Goal: Transaction & Acquisition: Purchase product/service

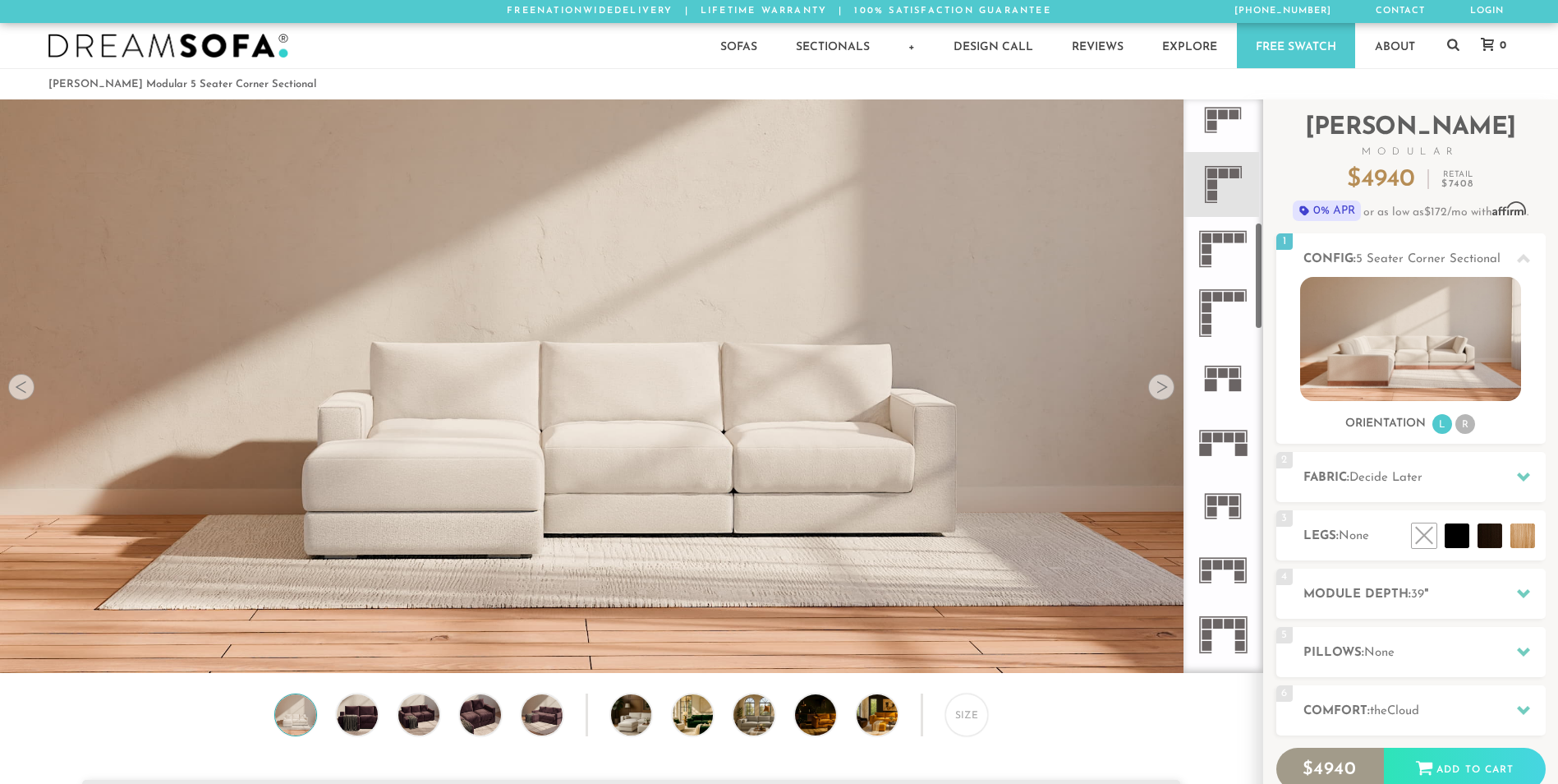
scroll to position [657, 0]
click at [1232, 194] on icon at bounding box center [1223, 182] width 64 height 64
click at [1170, 391] on div at bounding box center [1161, 387] width 27 height 27
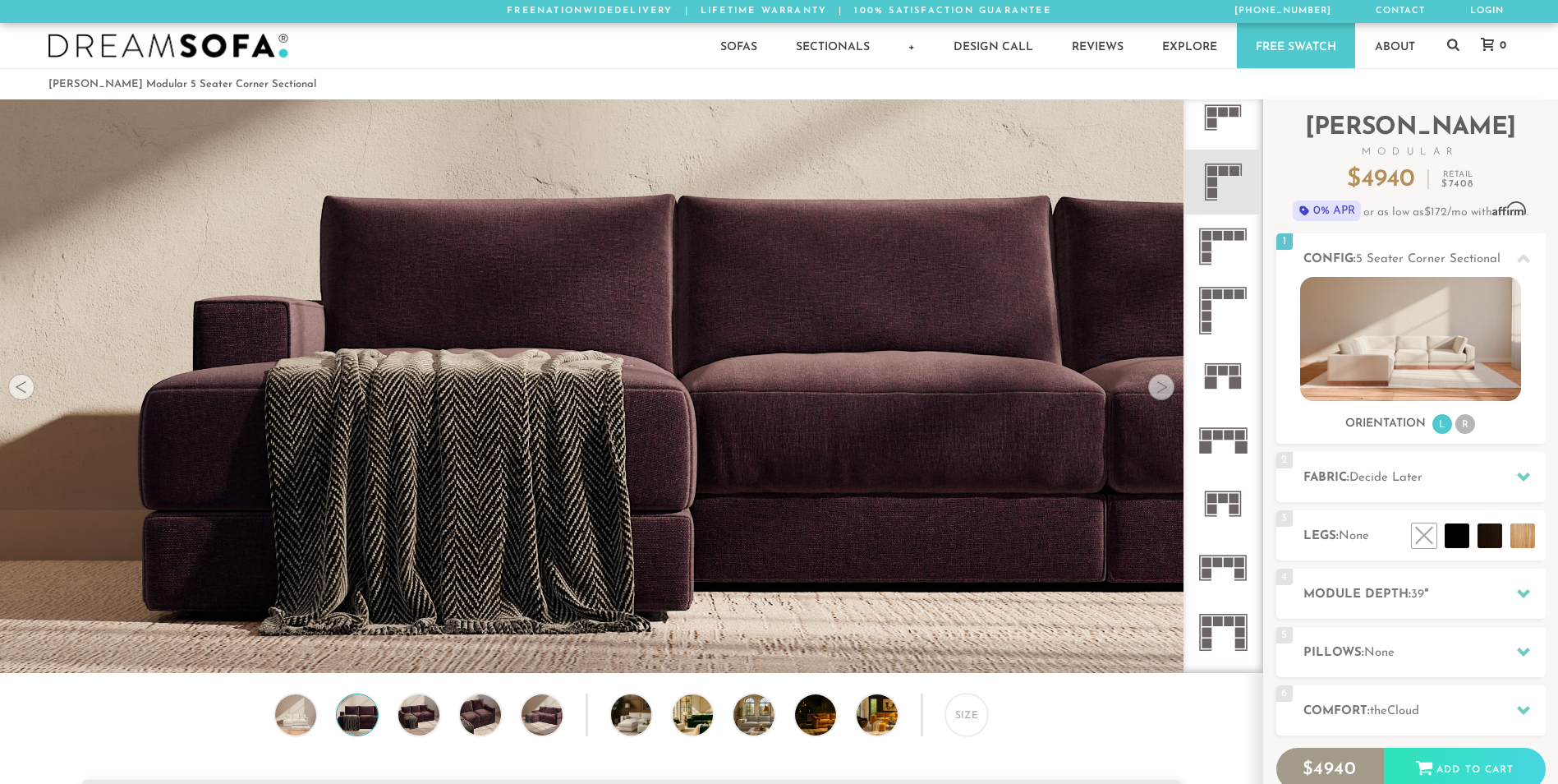
click at [1169, 391] on div at bounding box center [1161, 387] width 27 height 27
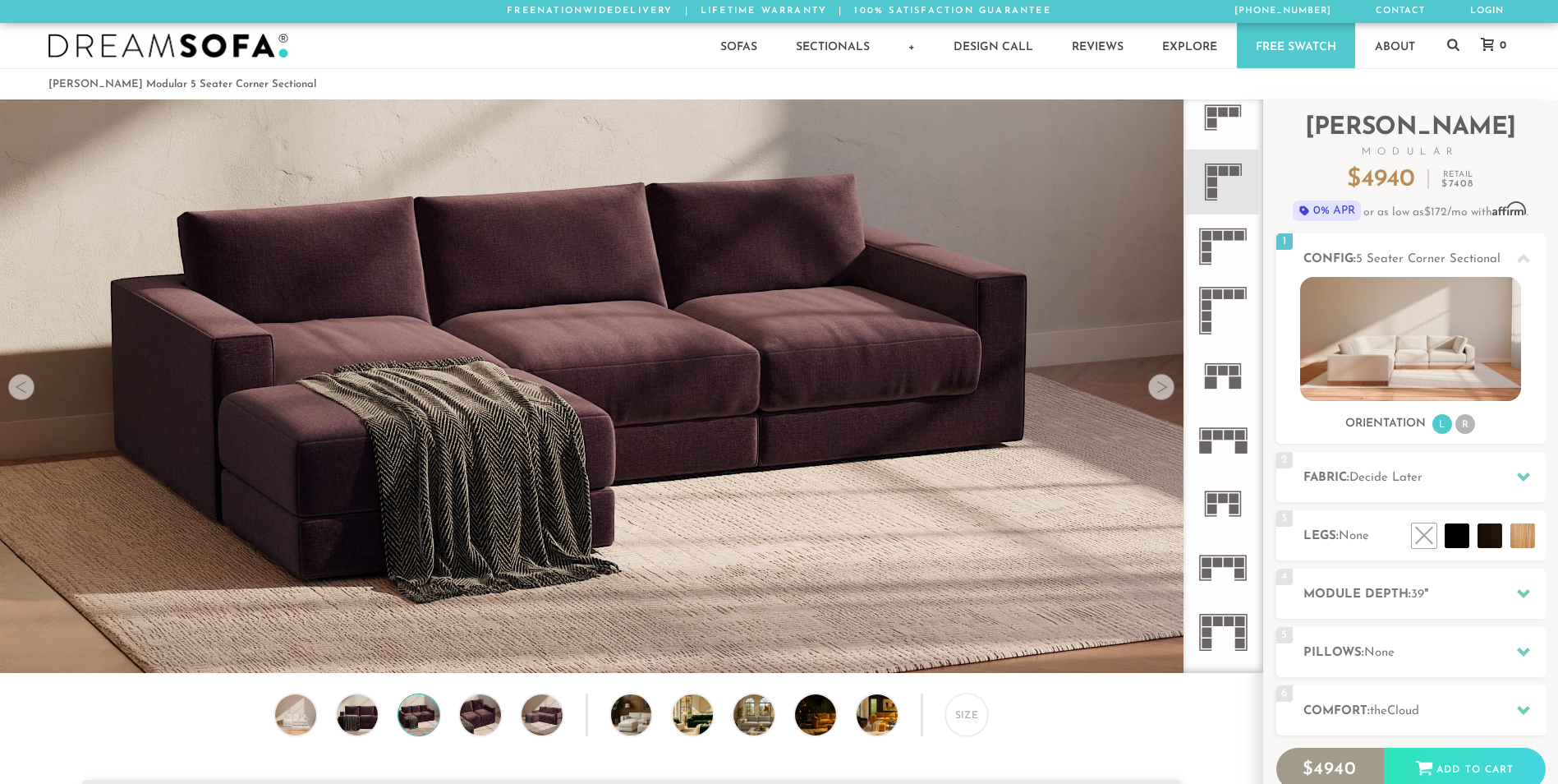
click at [1169, 391] on div at bounding box center [1161, 387] width 27 height 27
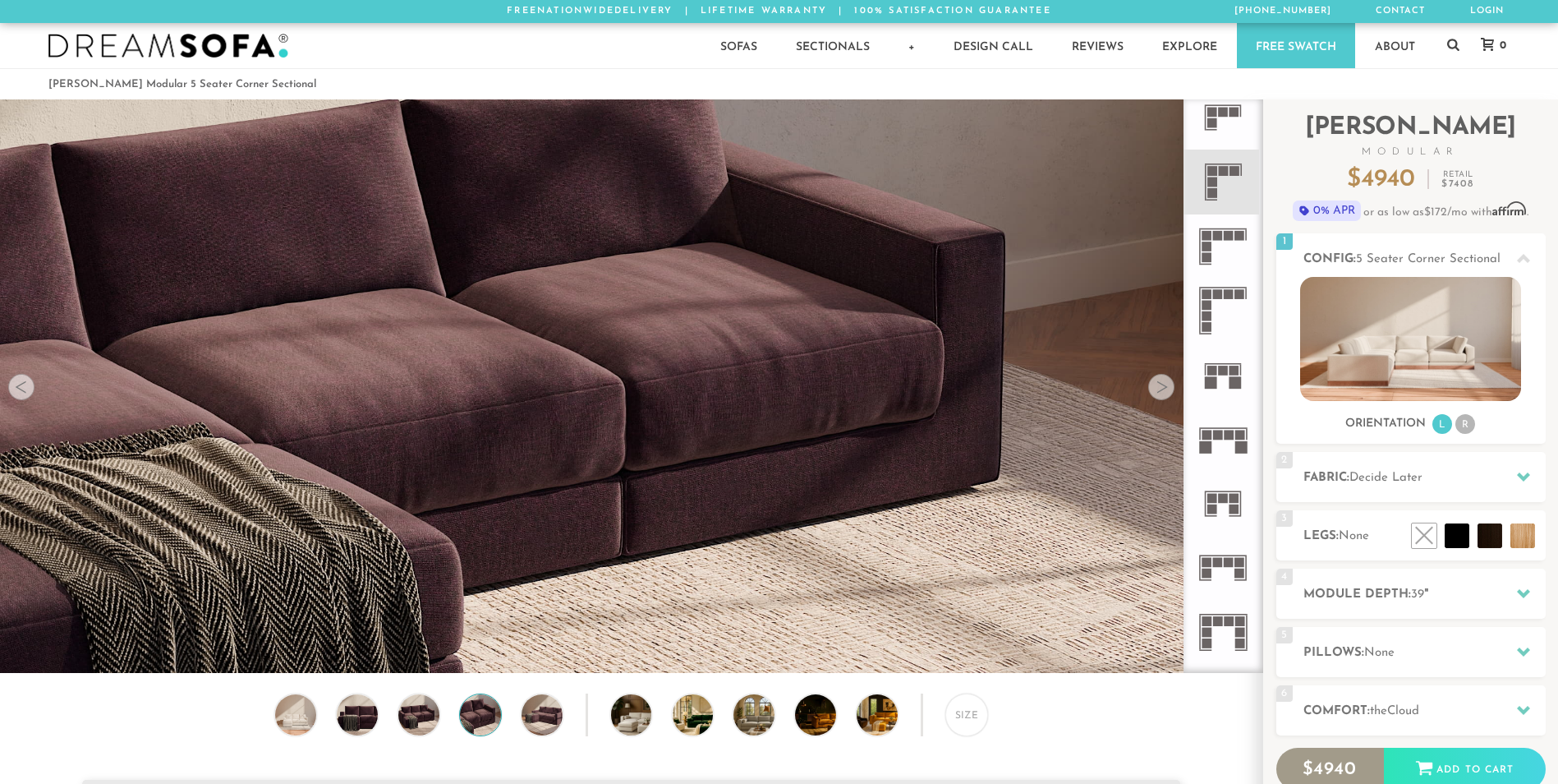
click at [1169, 391] on div at bounding box center [1161, 387] width 27 height 27
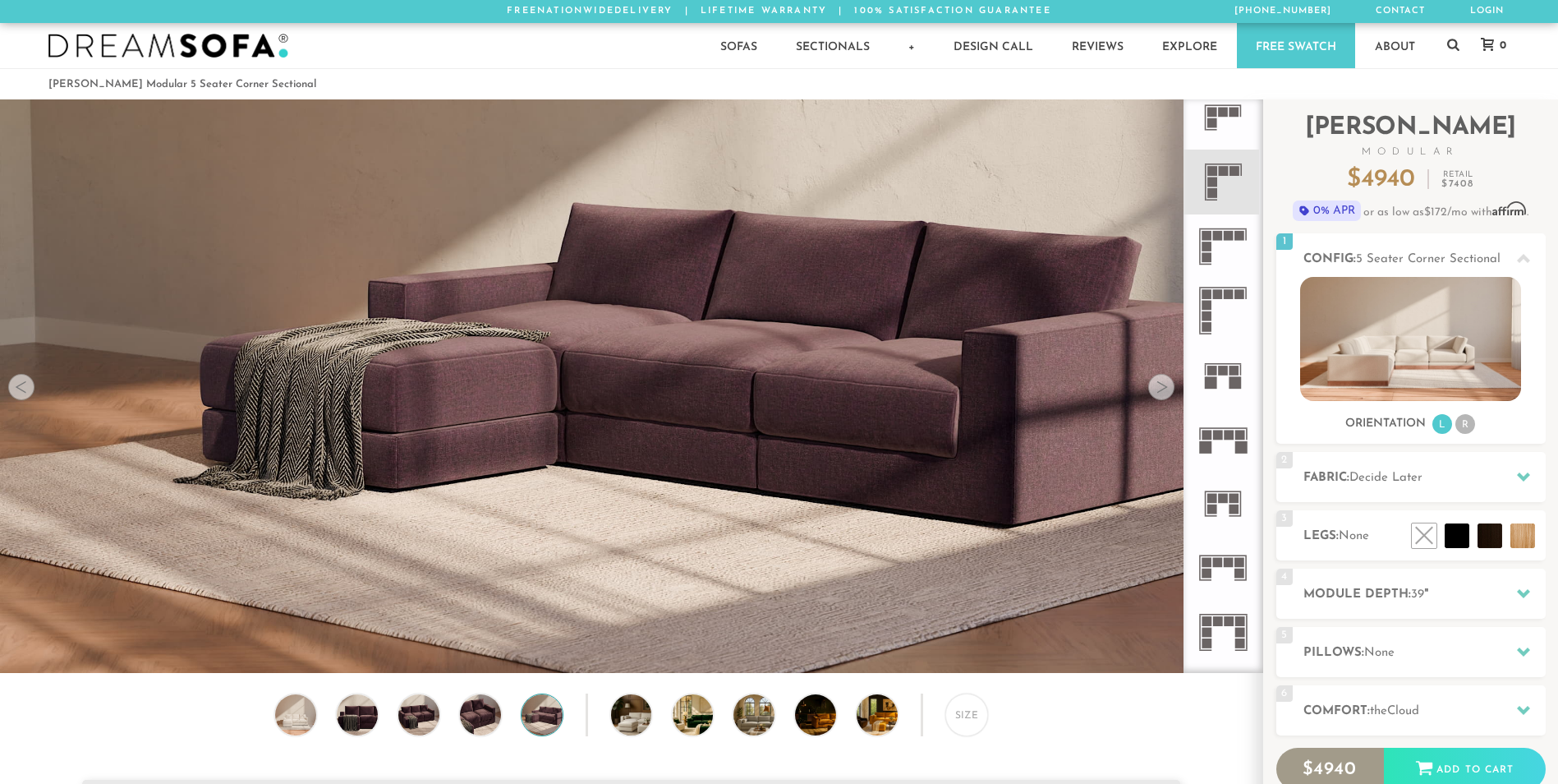
click at [1169, 391] on div at bounding box center [1161, 387] width 27 height 27
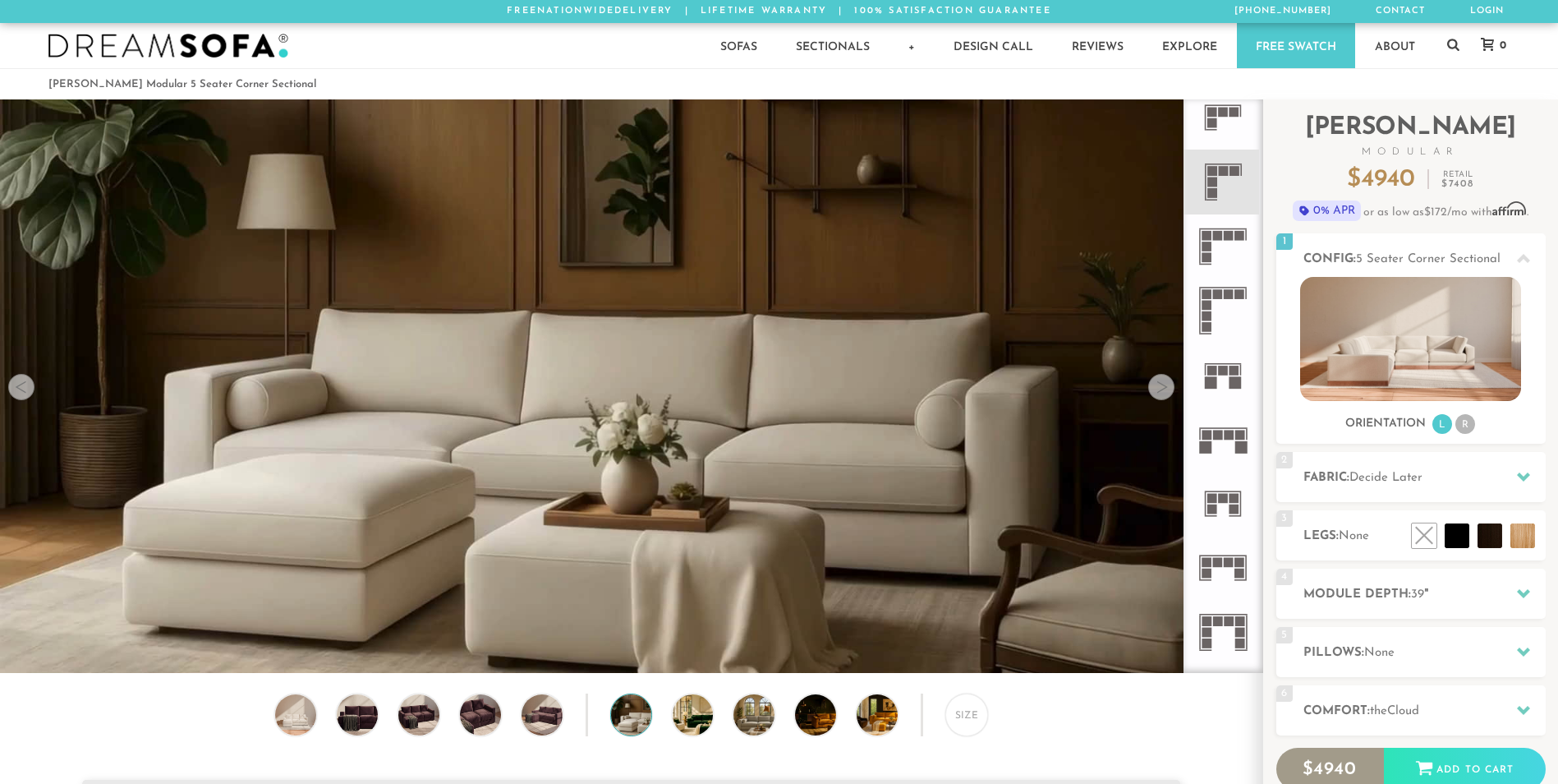
click at [1169, 391] on div at bounding box center [1161, 387] width 27 height 27
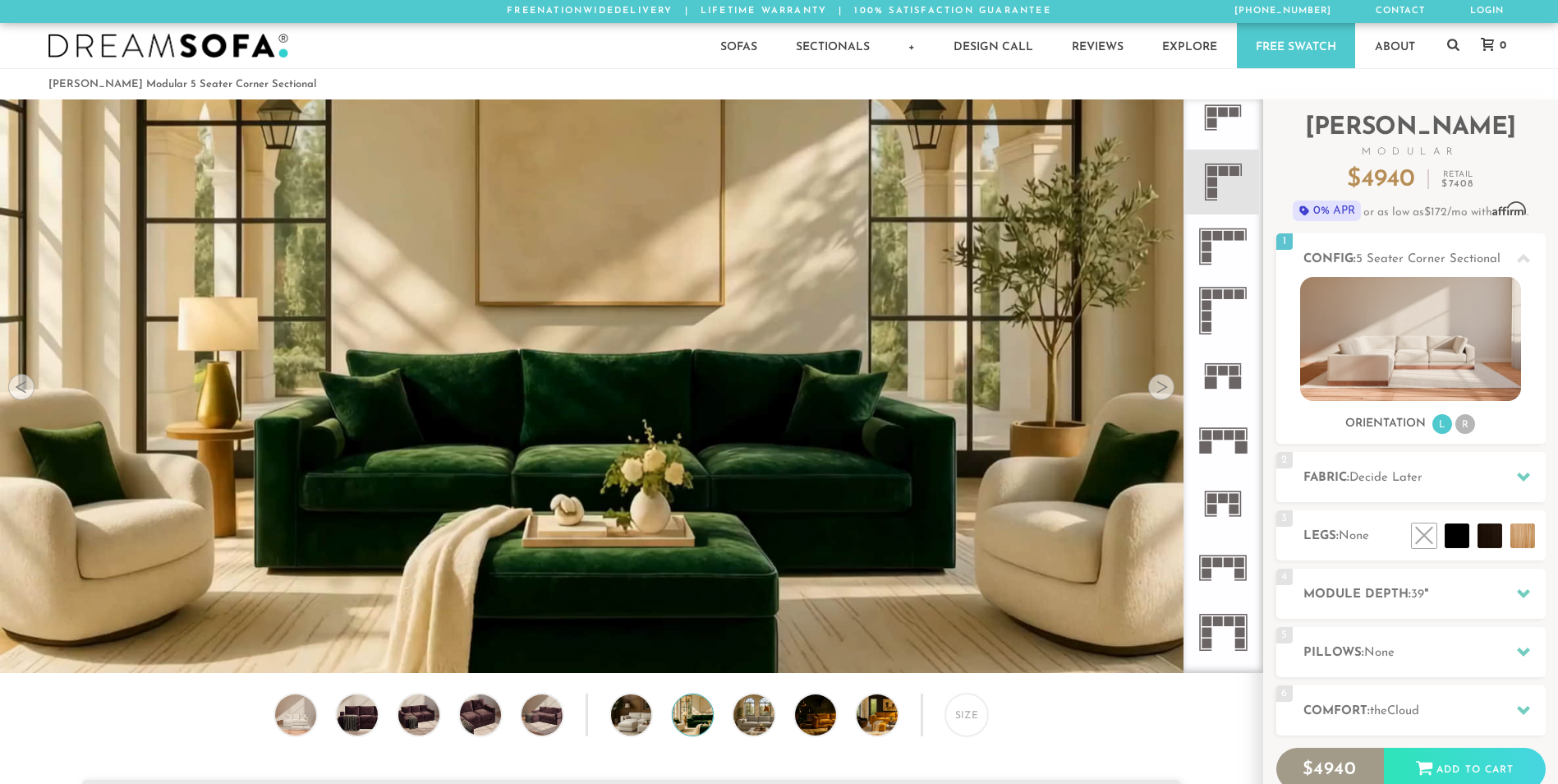
click at [1169, 391] on div at bounding box center [1161, 387] width 27 height 27
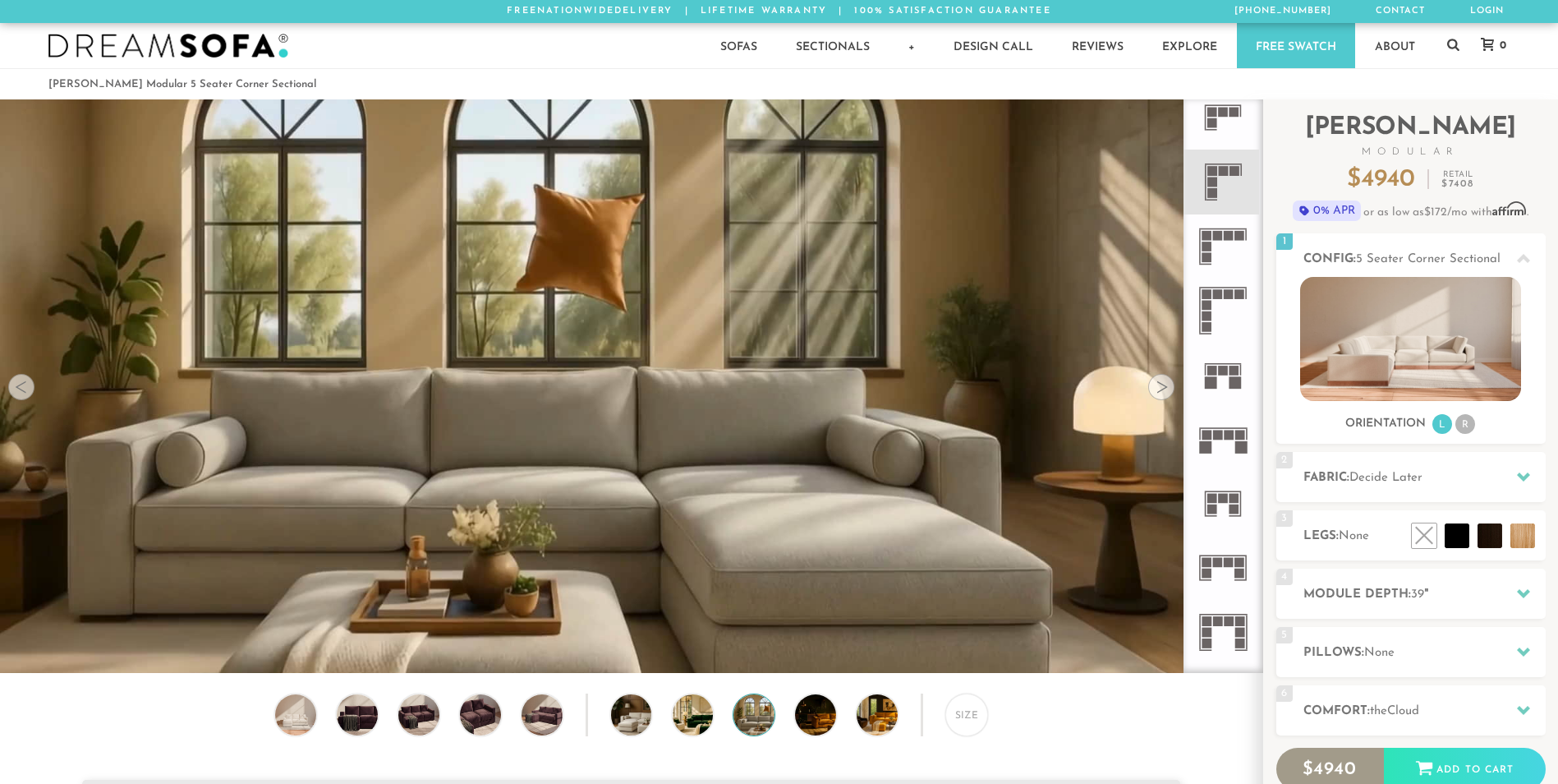
click at [1169, 391] on div at bounding box center [1161, 387] width 27 height 27
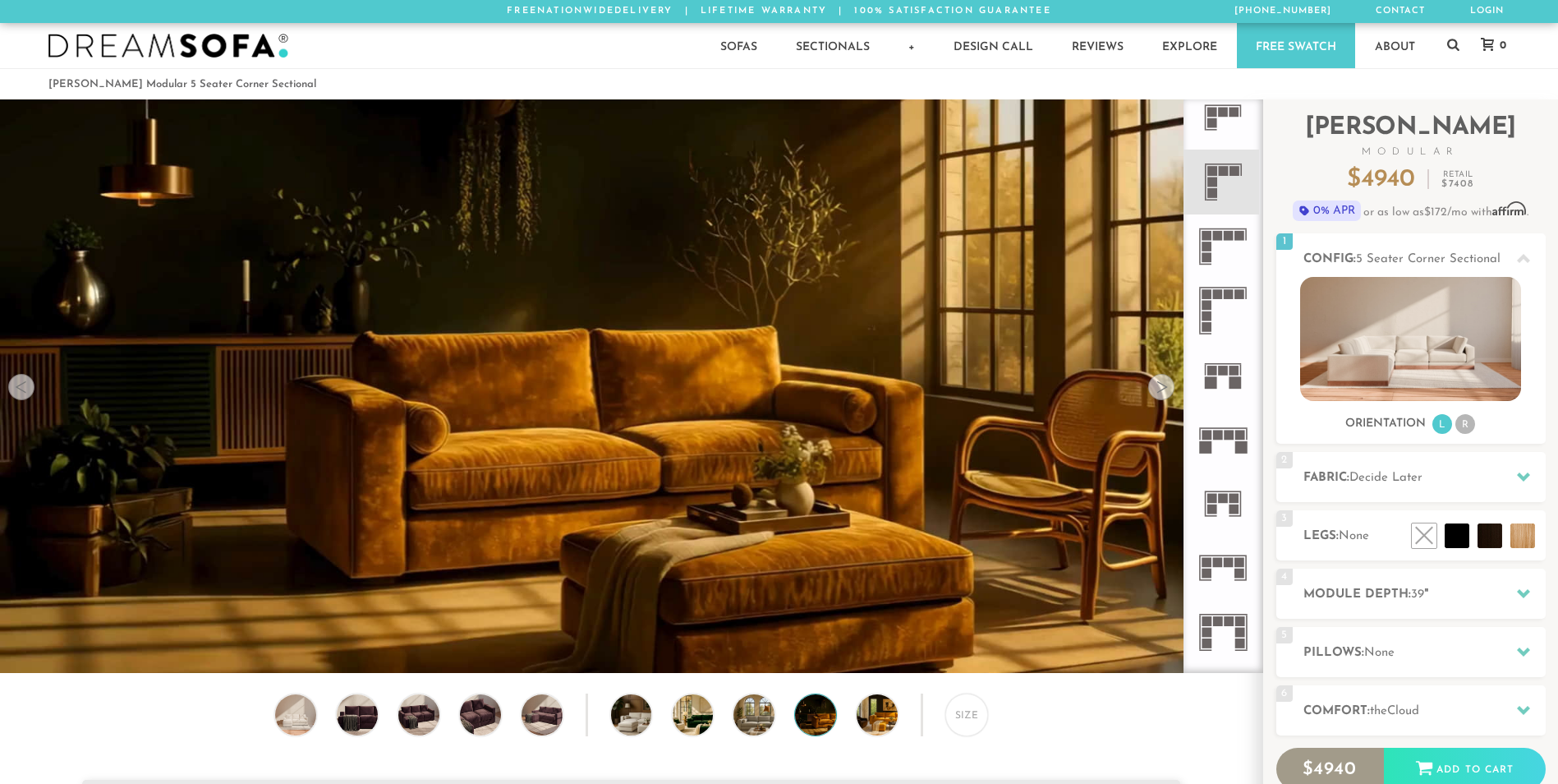
click at [1169, 391] on div at bounding box center [1161, 387] width 27 height 27
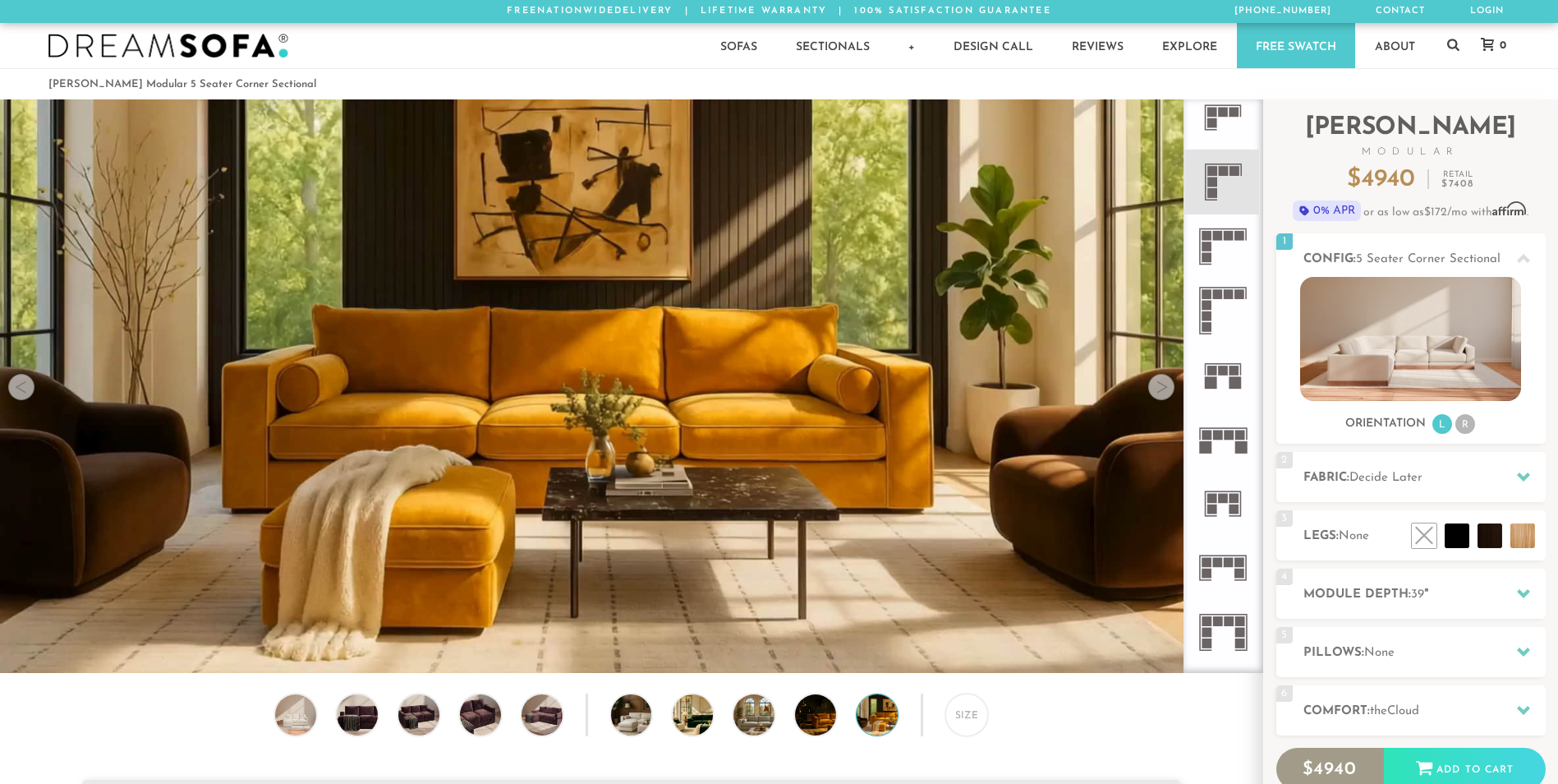
click at [1169, 391] on div at bounding box center [1161, 387] width 27 height 27
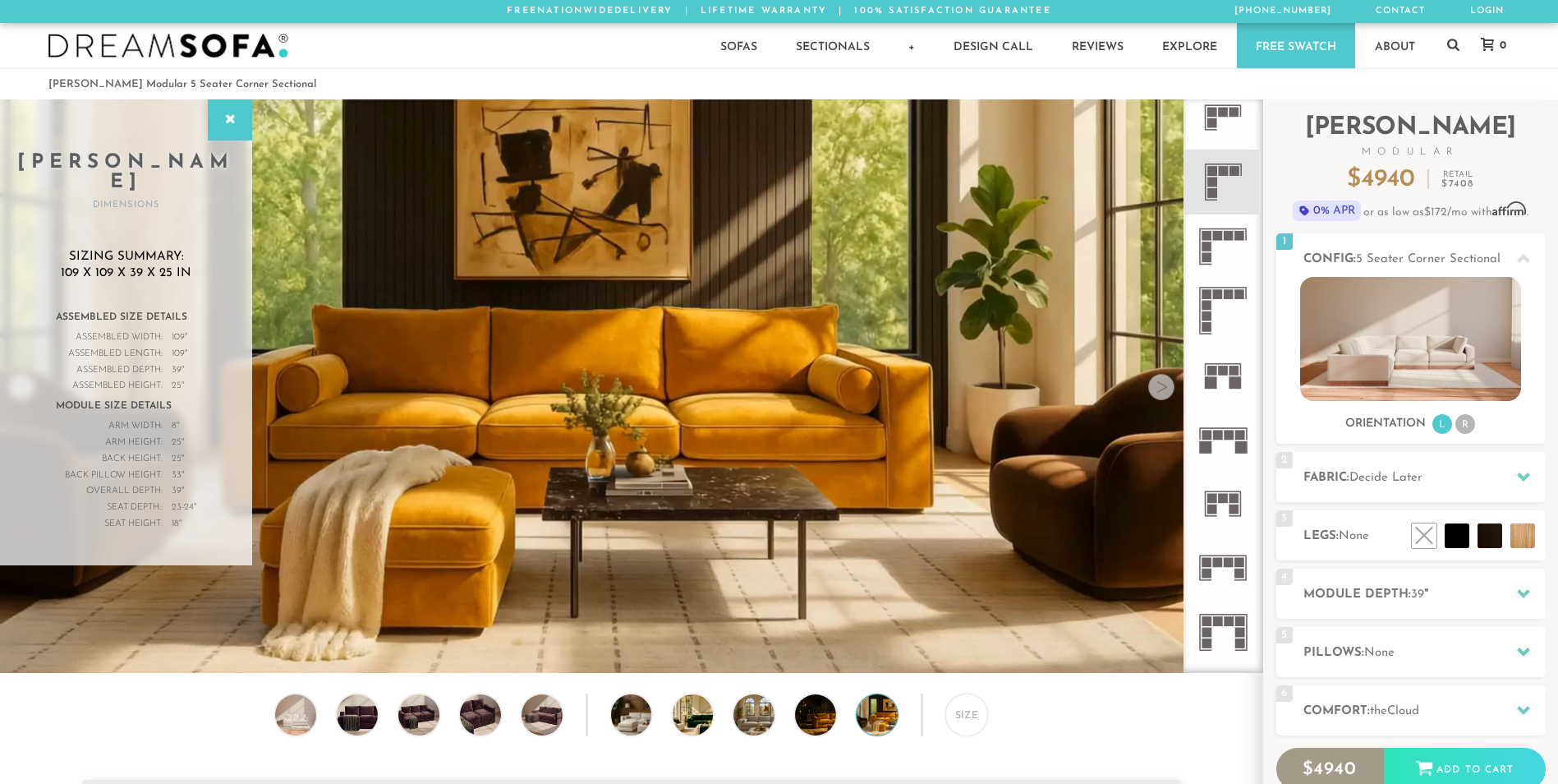
click at [1169, 391] on div at bounding box center [1161, 387] width 27 height 27
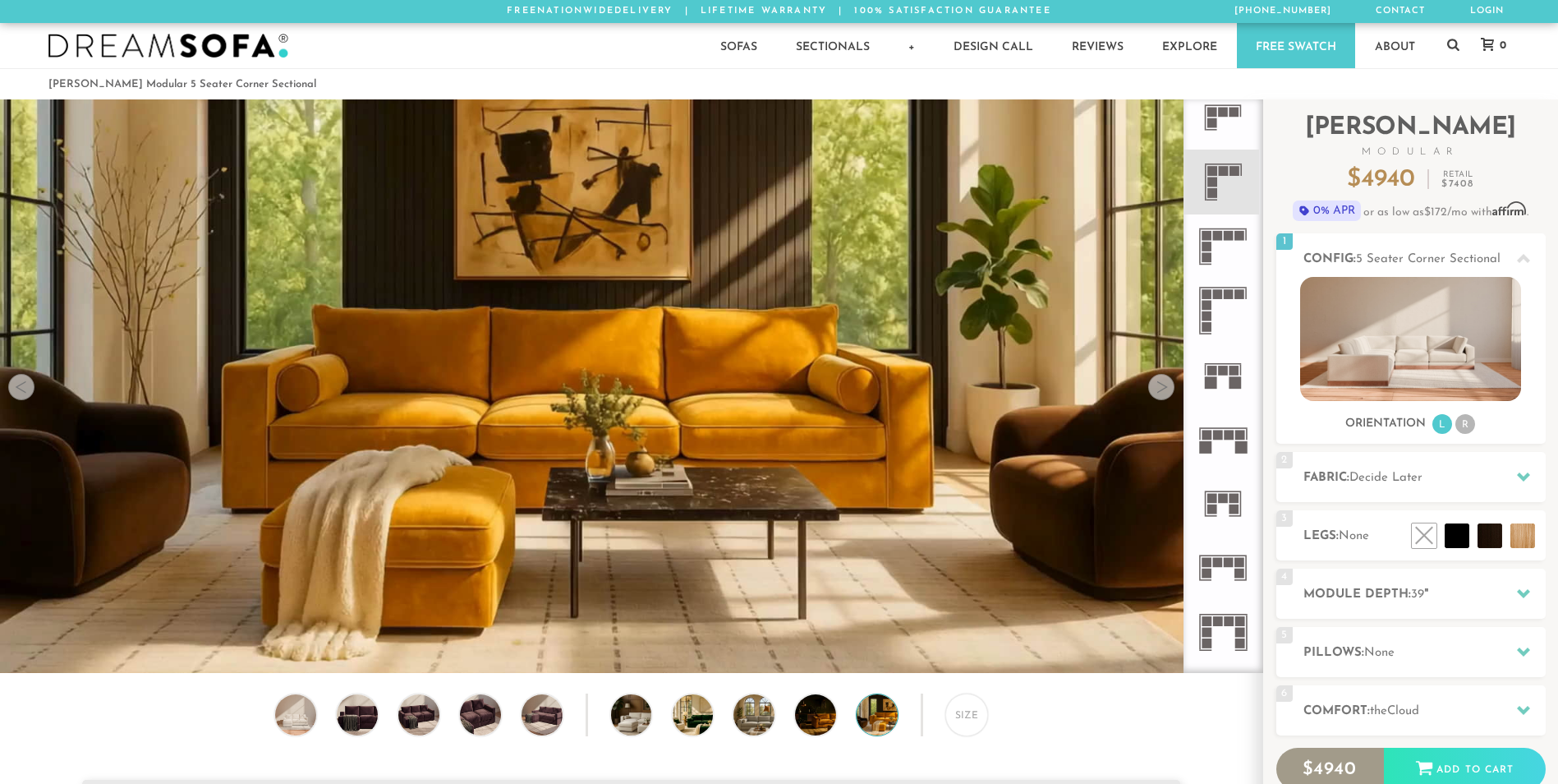
click at [1165, 390] on div at bounding box center [1161, 387] width 27 height 27
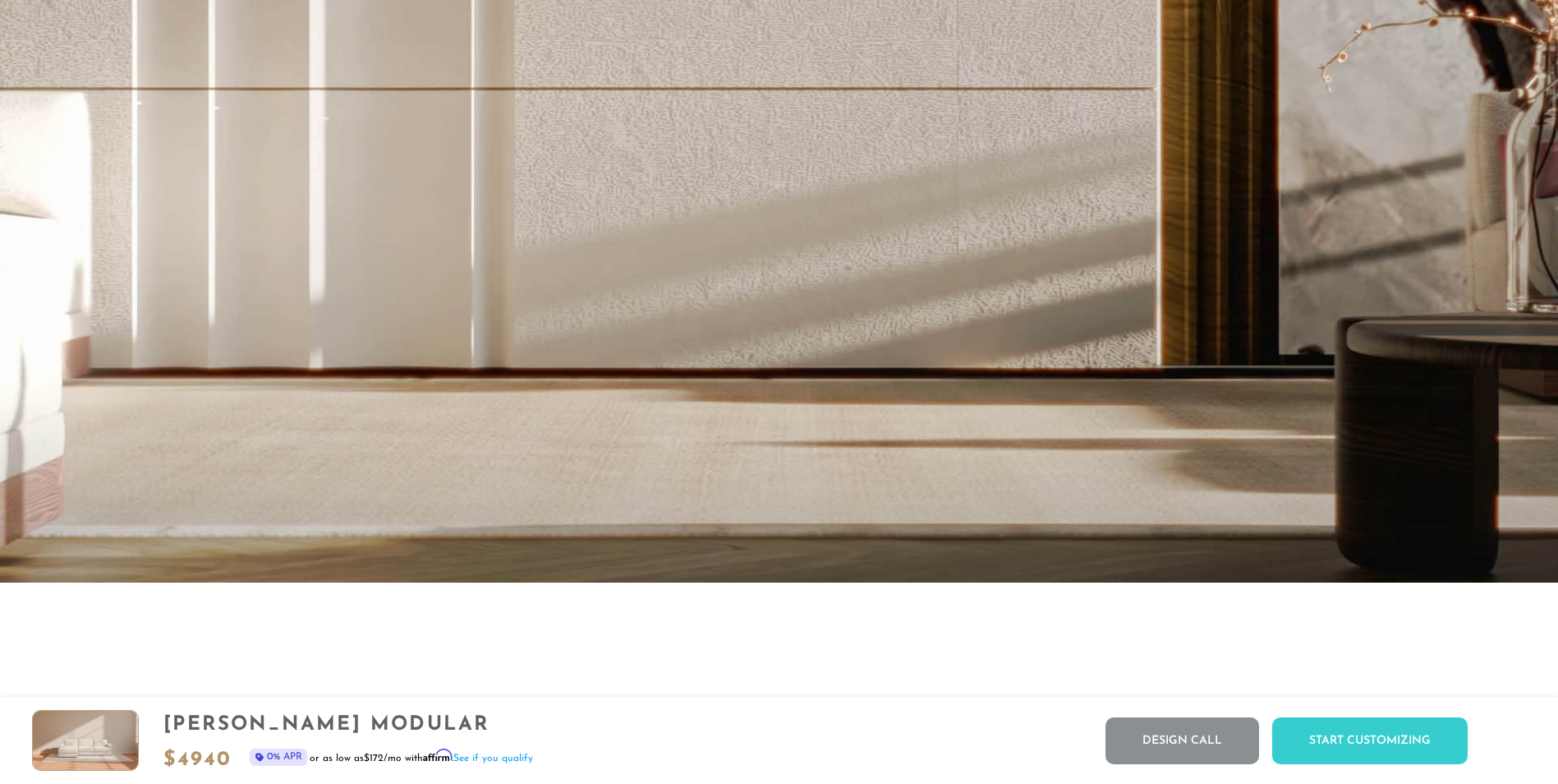
scroll to position [4111, 0]
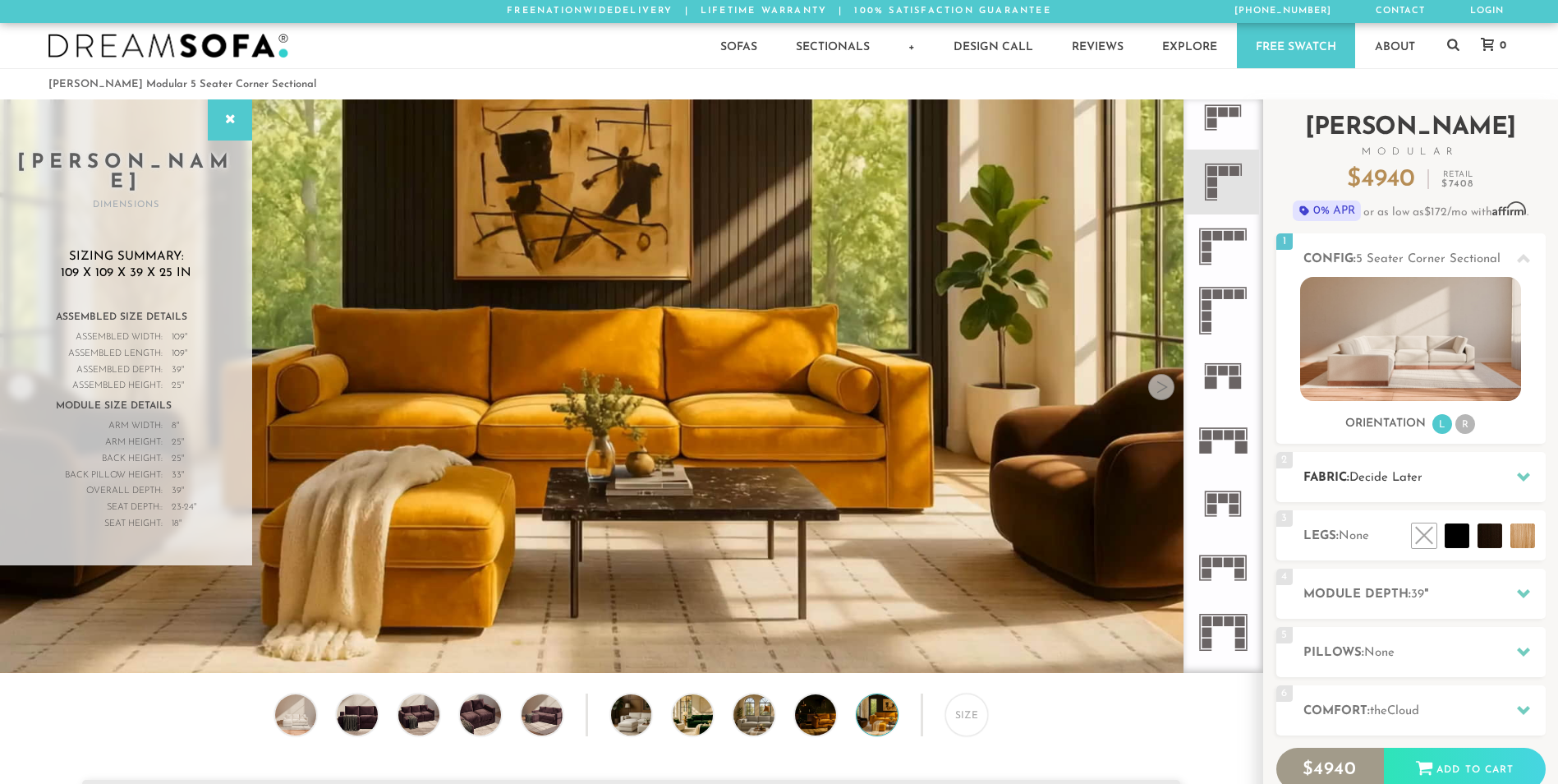
click at [1524, 481] on icon at bounding box center [1523, 477] width 13 height 9
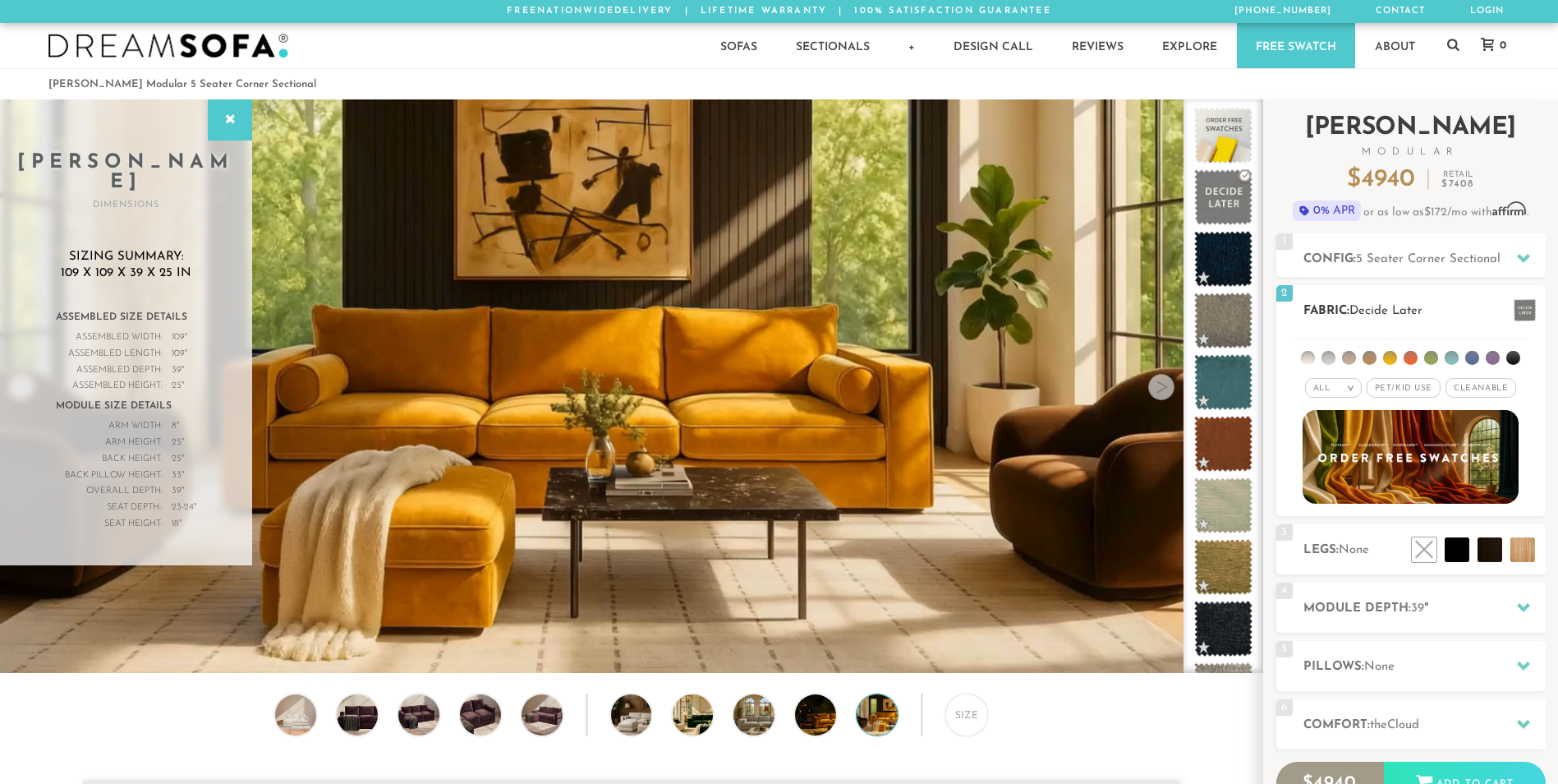
click at [1516, 357] on li at bounding box center [1513, 357] width 14 height 14
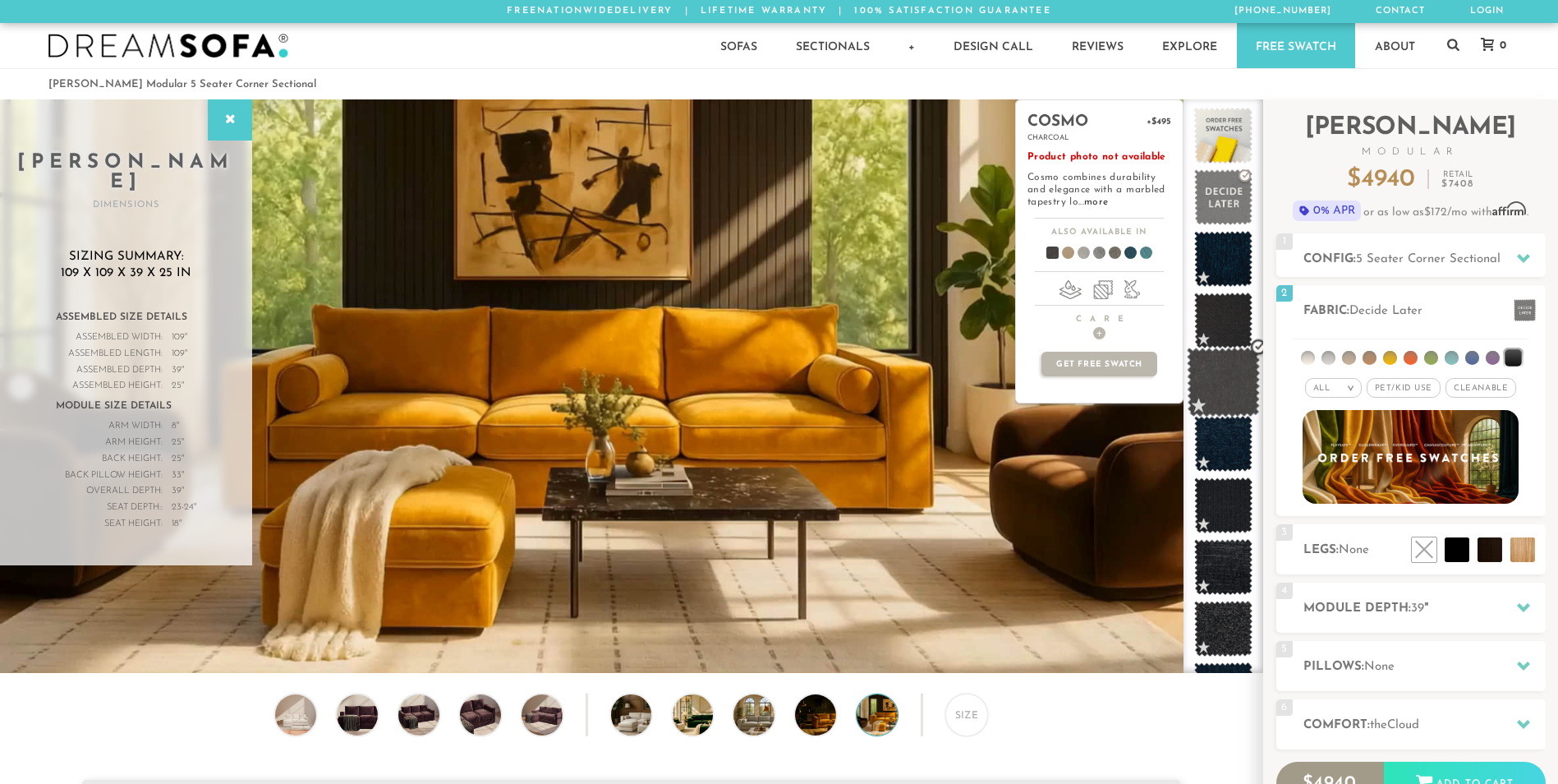
click at [1222, 361] on span at bounding box center [1223, 382] width 73 height 70
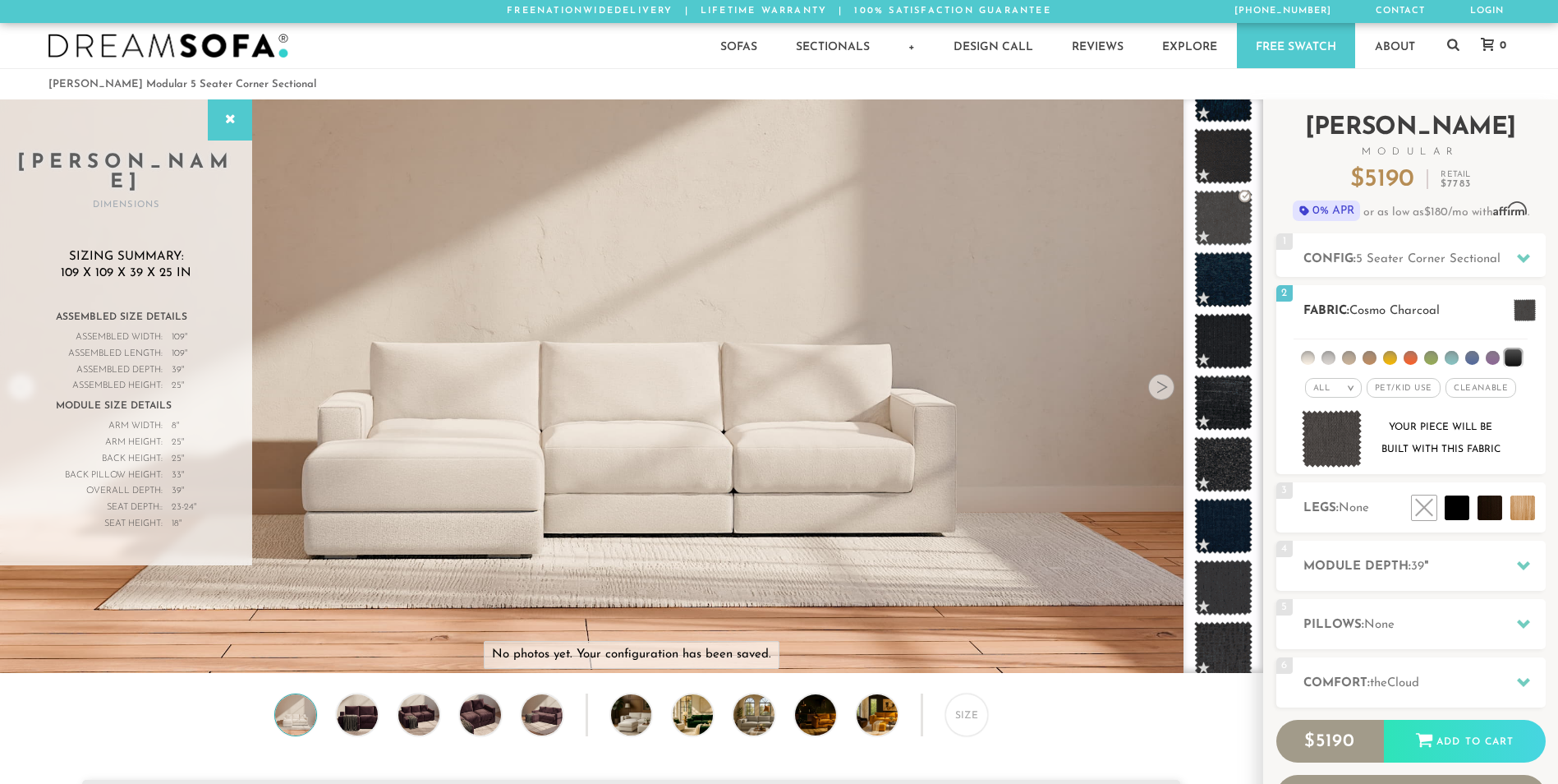
click at [1393, 388] on span "Pet/Kid Use x" at bounding box center [1403, 387] width 74 height 19
click at [1490, 386] on span "Cleanable x" at bounding box center [1486, 387] width 71 height 19
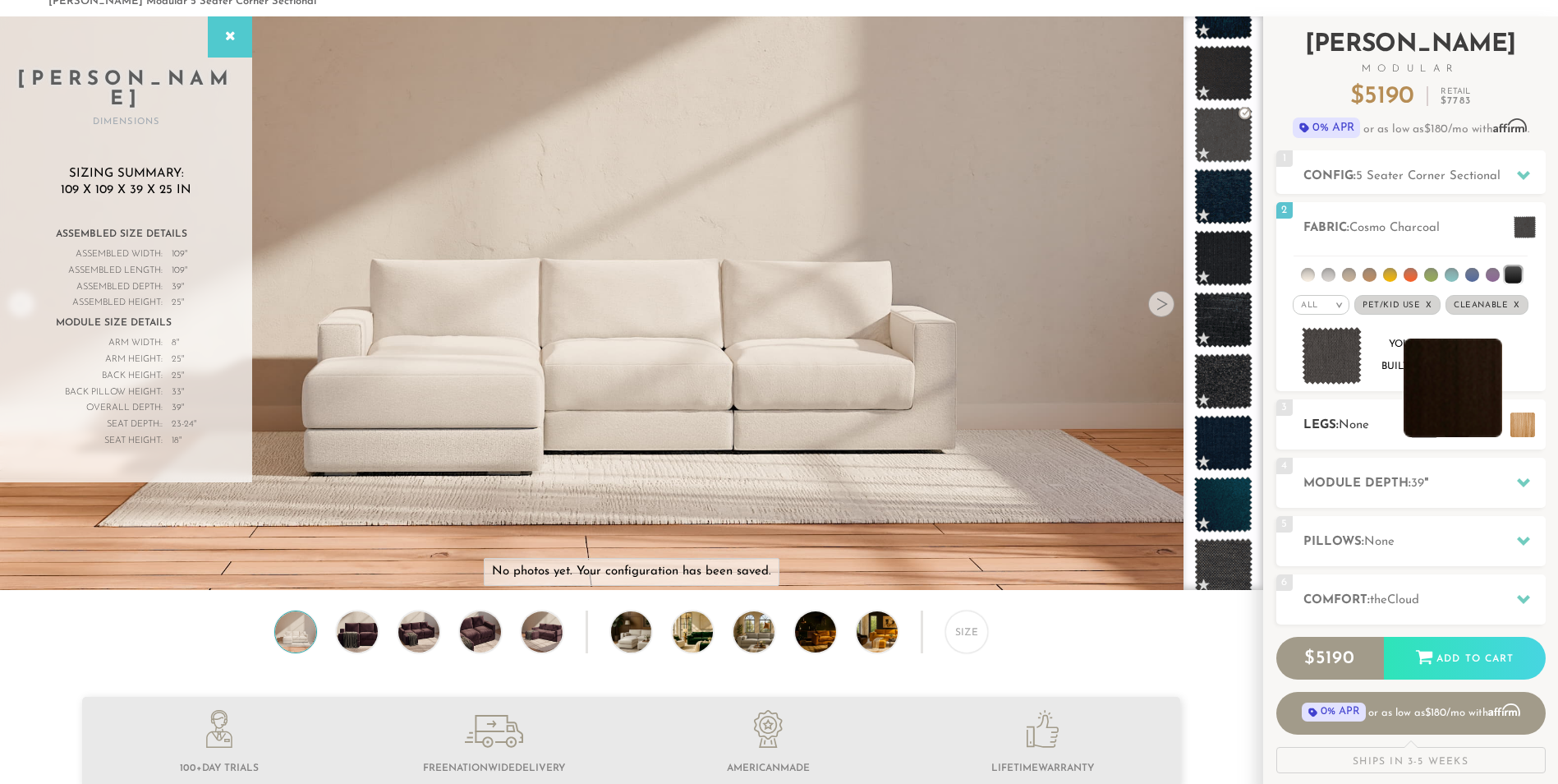
click at [1484, 423] on li at bounding box center [1453, 387] width 98 height 98
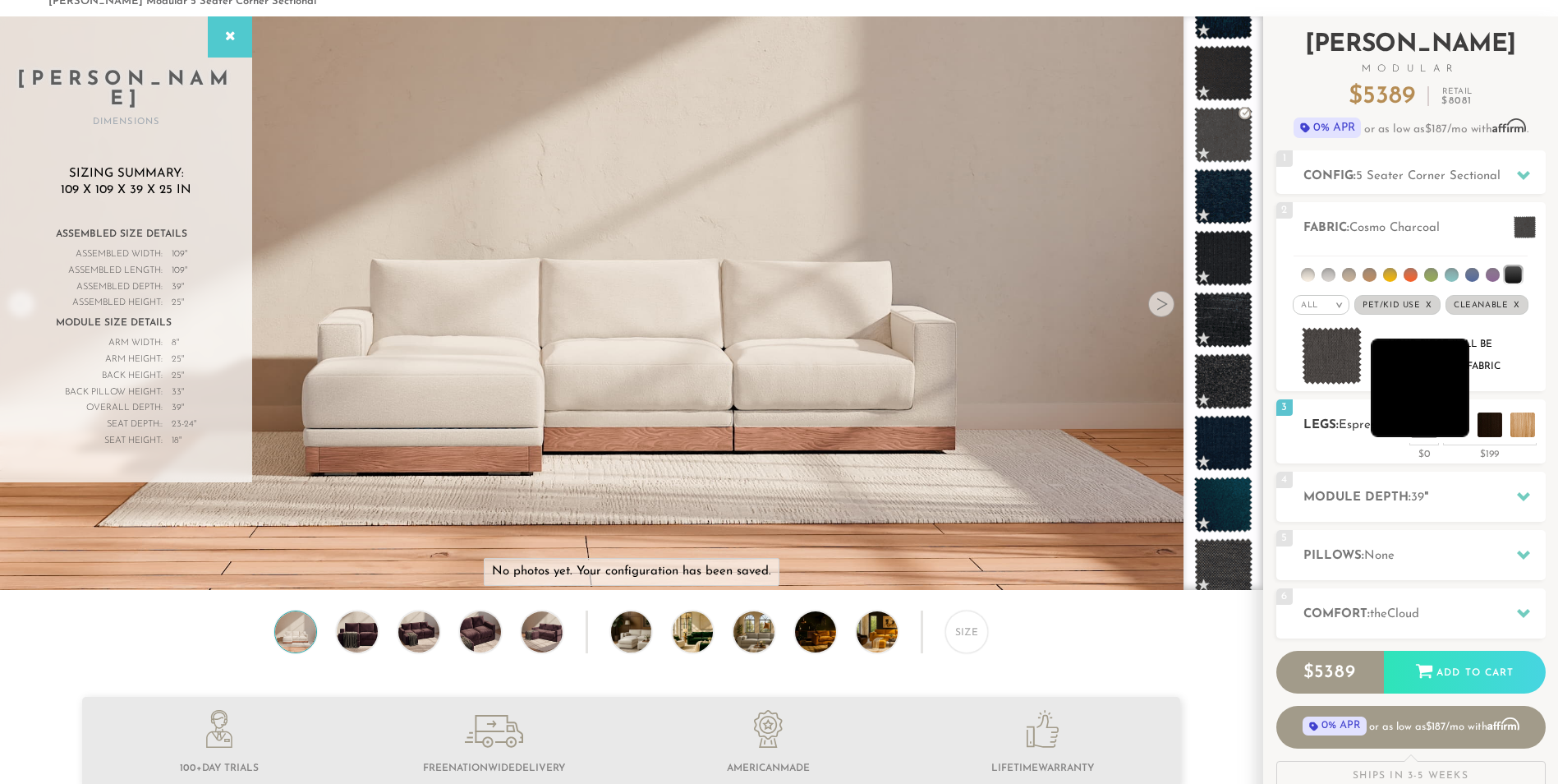
click at [1455, 424] on li at bounding box center [1420, 387] width 98 height 98
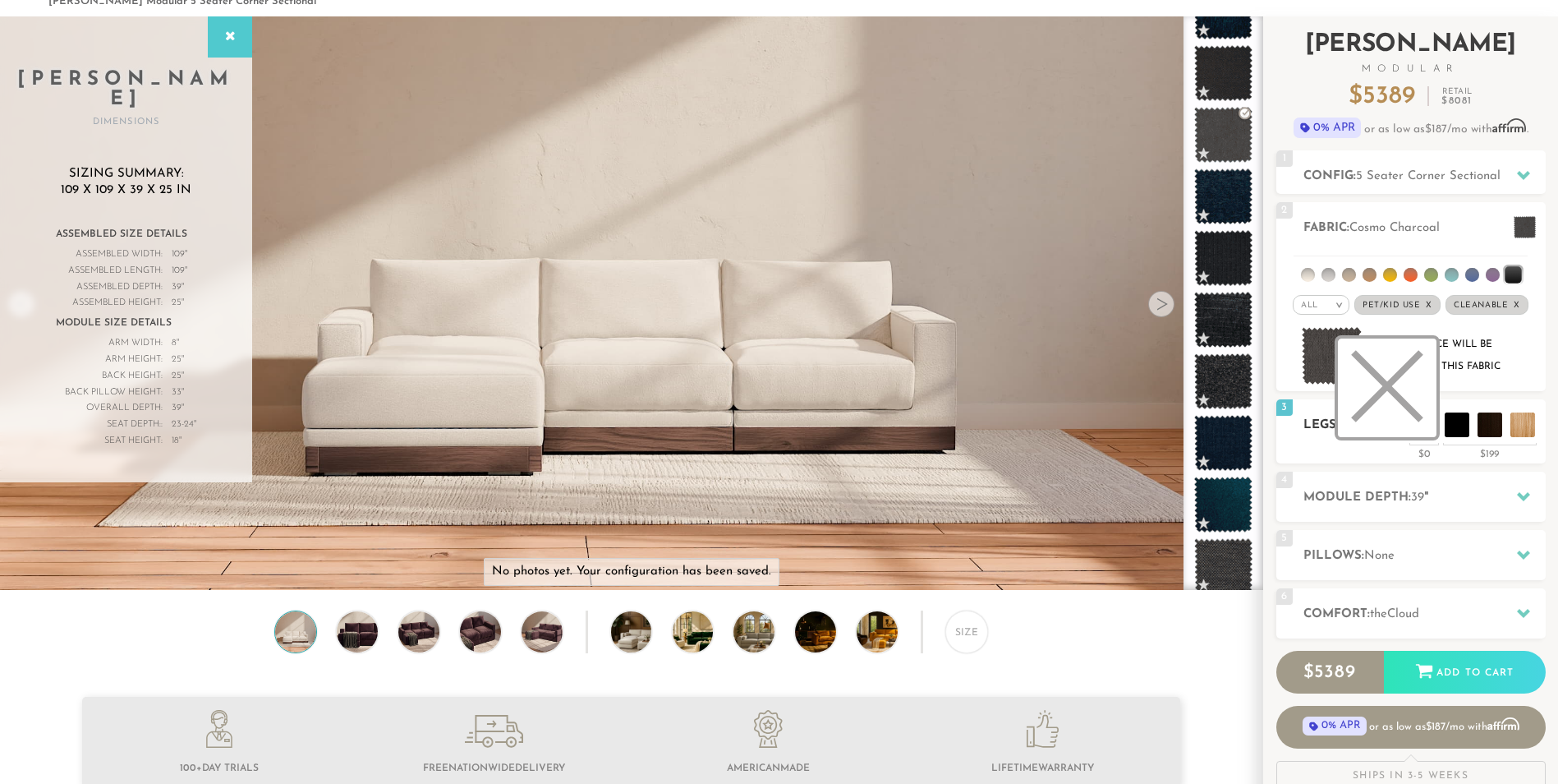
click at [1419, 432] on li at bounding box center [1387, 387] width 98 height 98
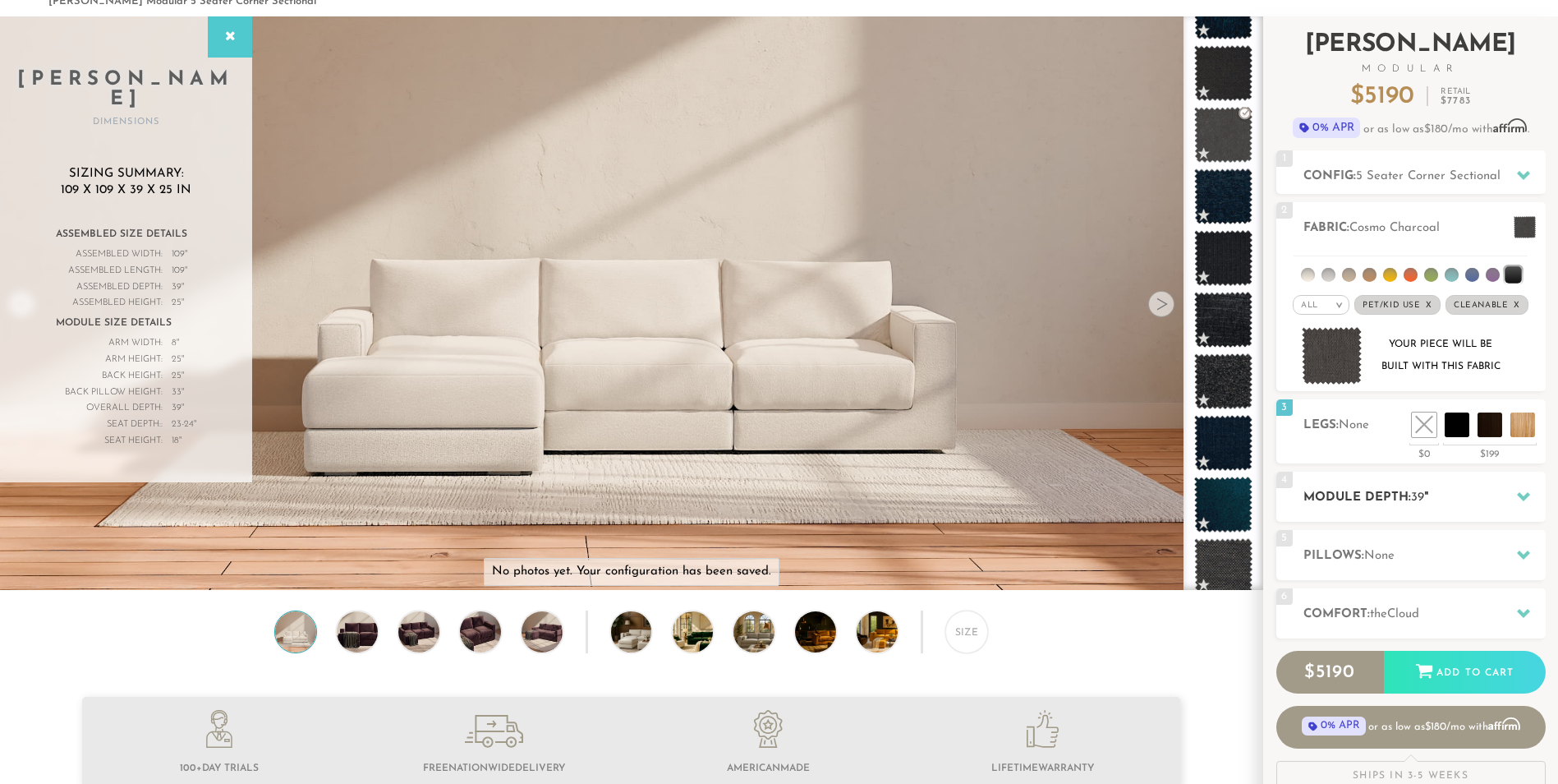
click at [1522, 502] on icon at bounding box center [1523, 496] width 13 height 13
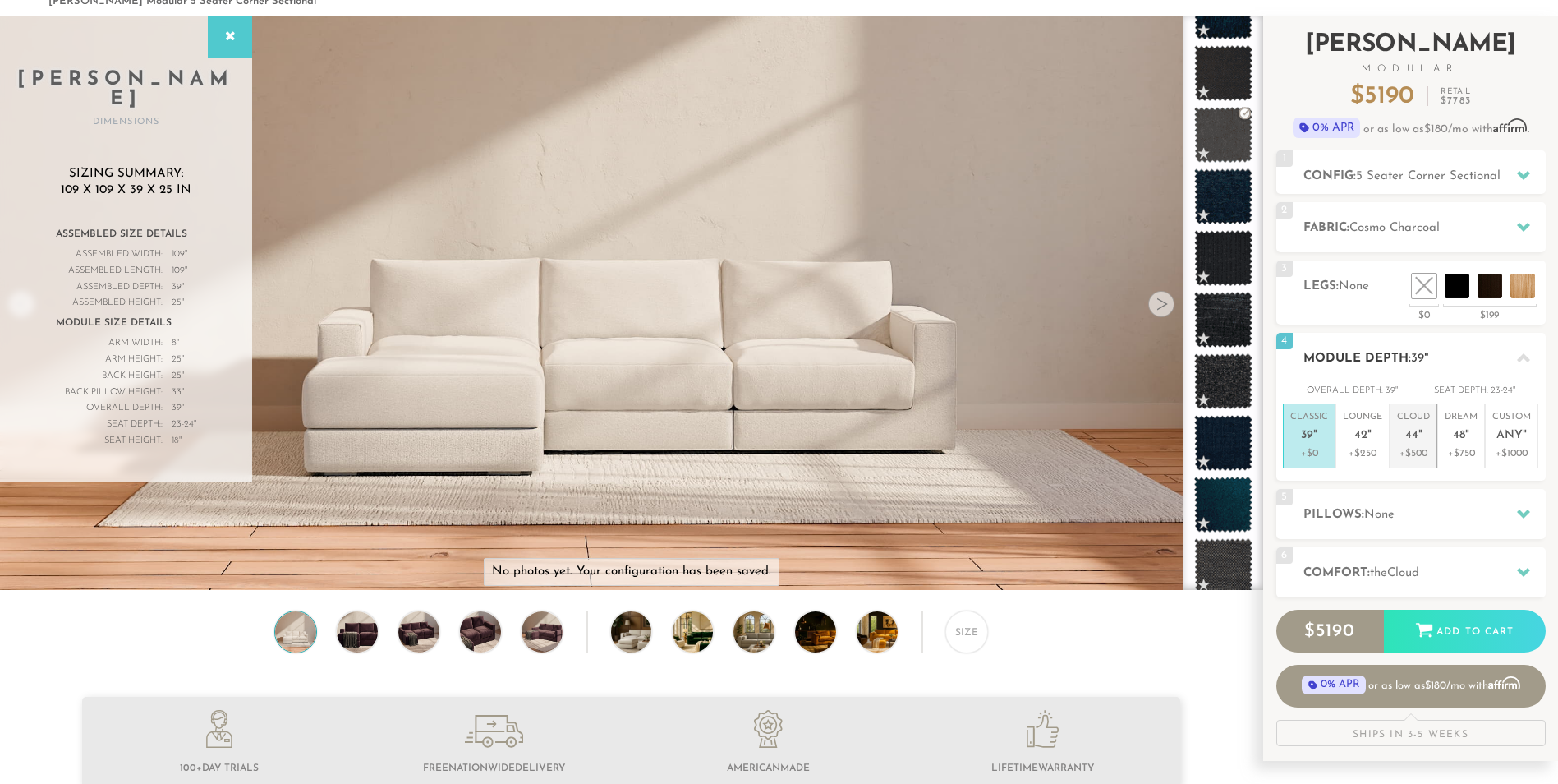
click at [1430, 446] on p "Cloud 44 "" at bounding box center [1414, 428] width 33 height 36
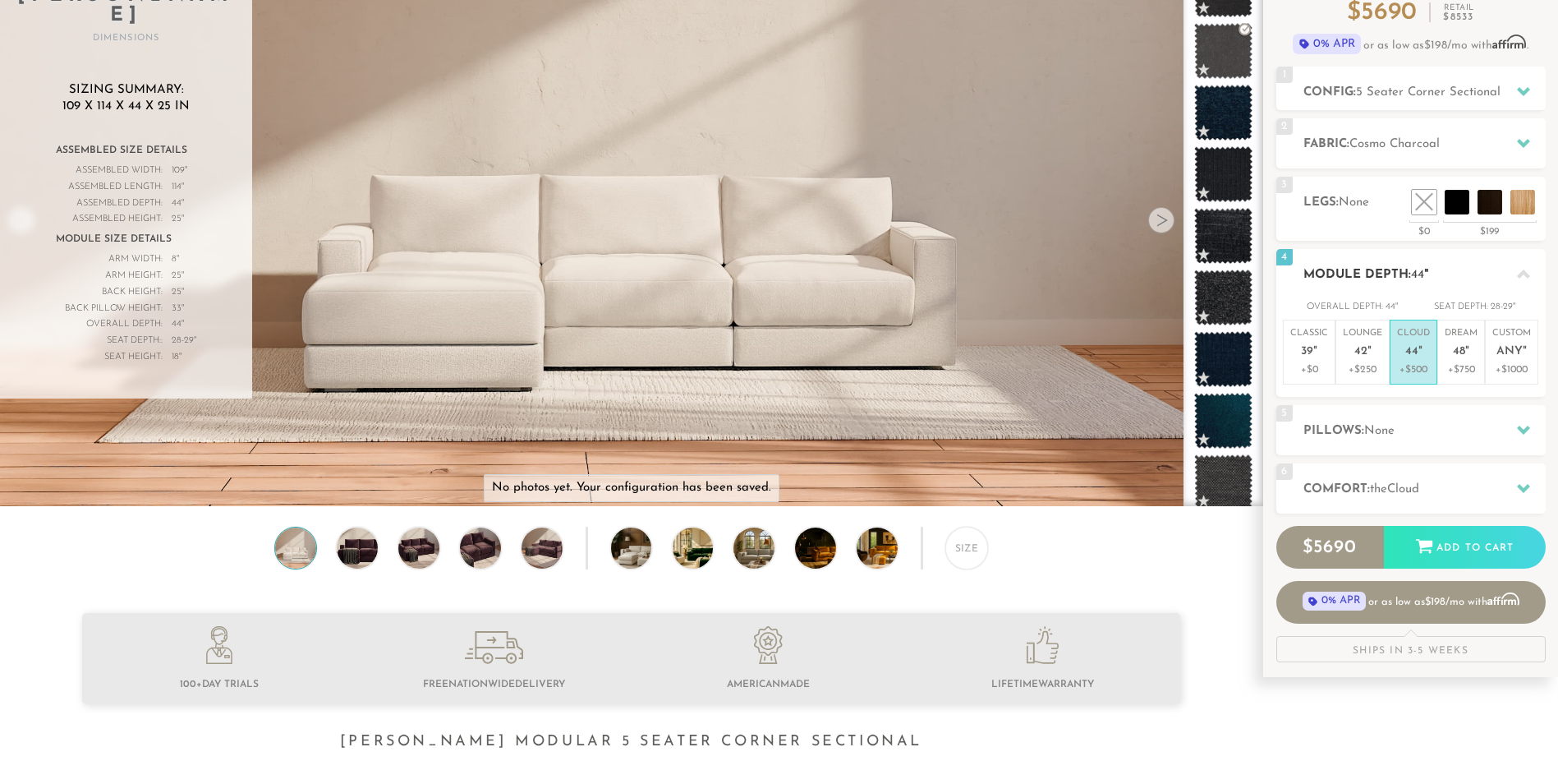
click at [1502, 455] on div "5 Pillows: None" at bounding box center [1411, 430] width 270 height 50
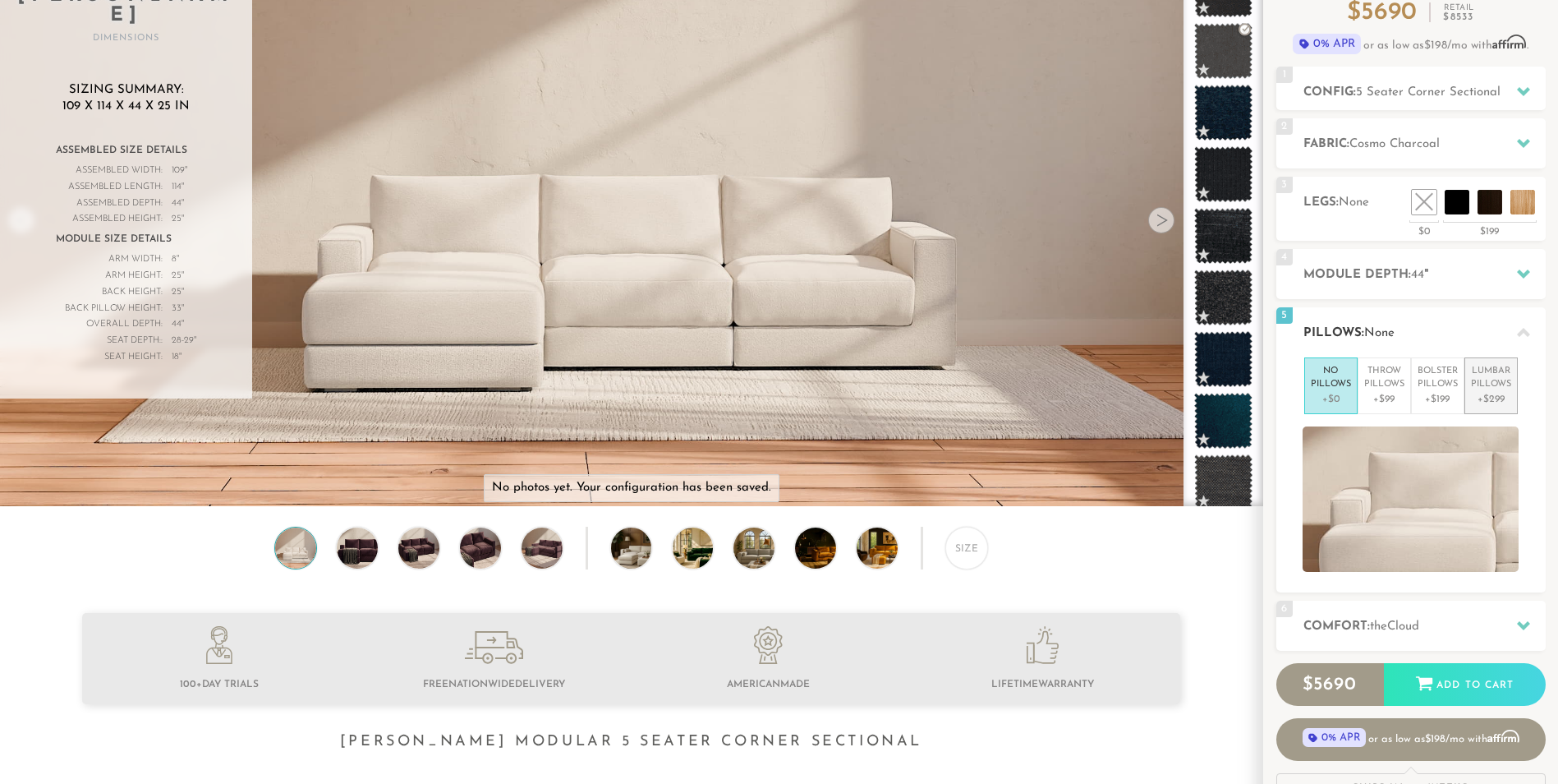
click at [1511, 400] on p "+$299" at bounding box center [1491, 399] width 40 height 15
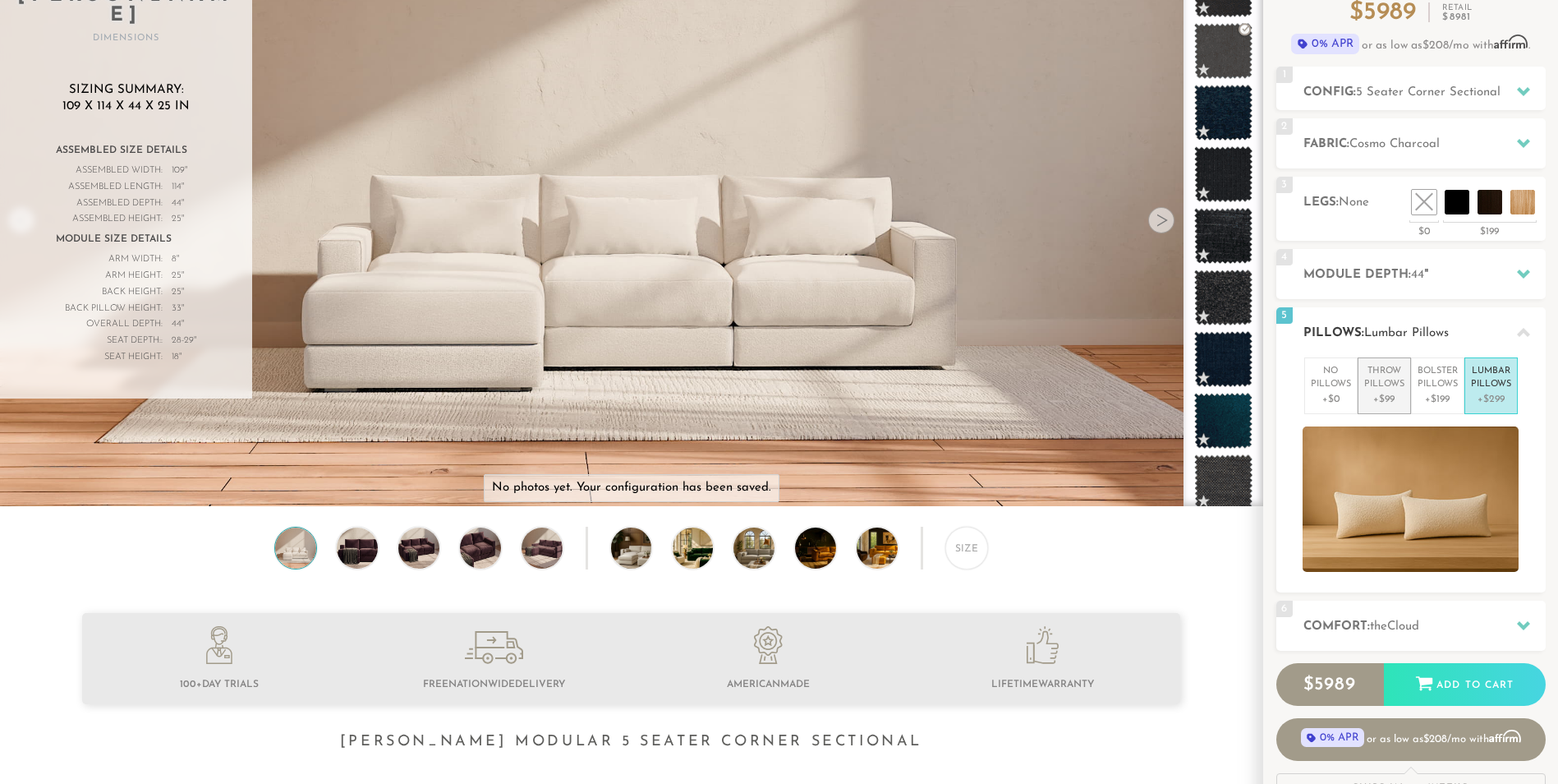
click at [1366, 392] on p "Throw Pillows" at bounding box center [1385, 379] width 40 height 28
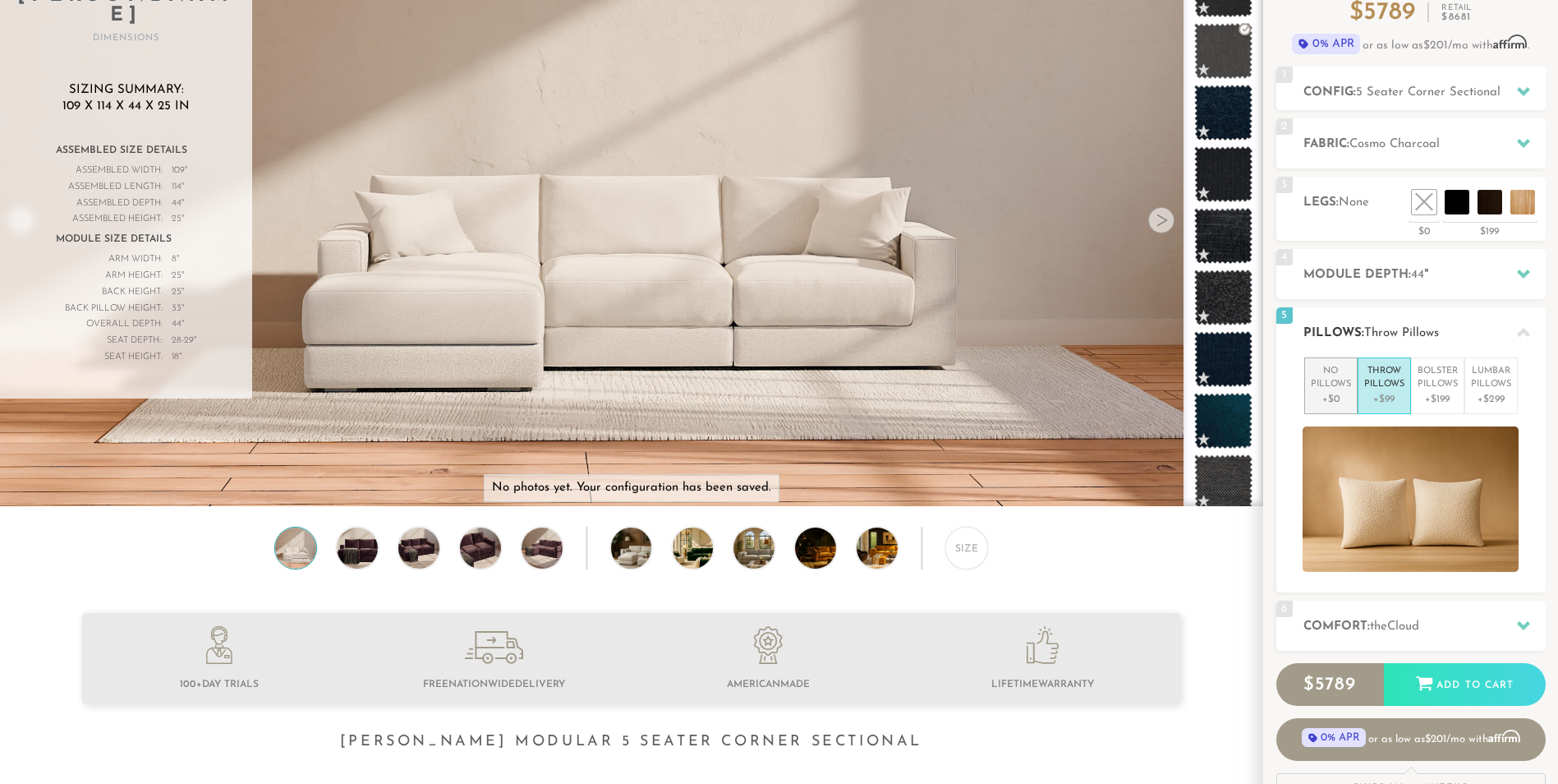
click at [1331, 392] on p "No Pillows" at bounding box center [1331, 379] width 40 height 28
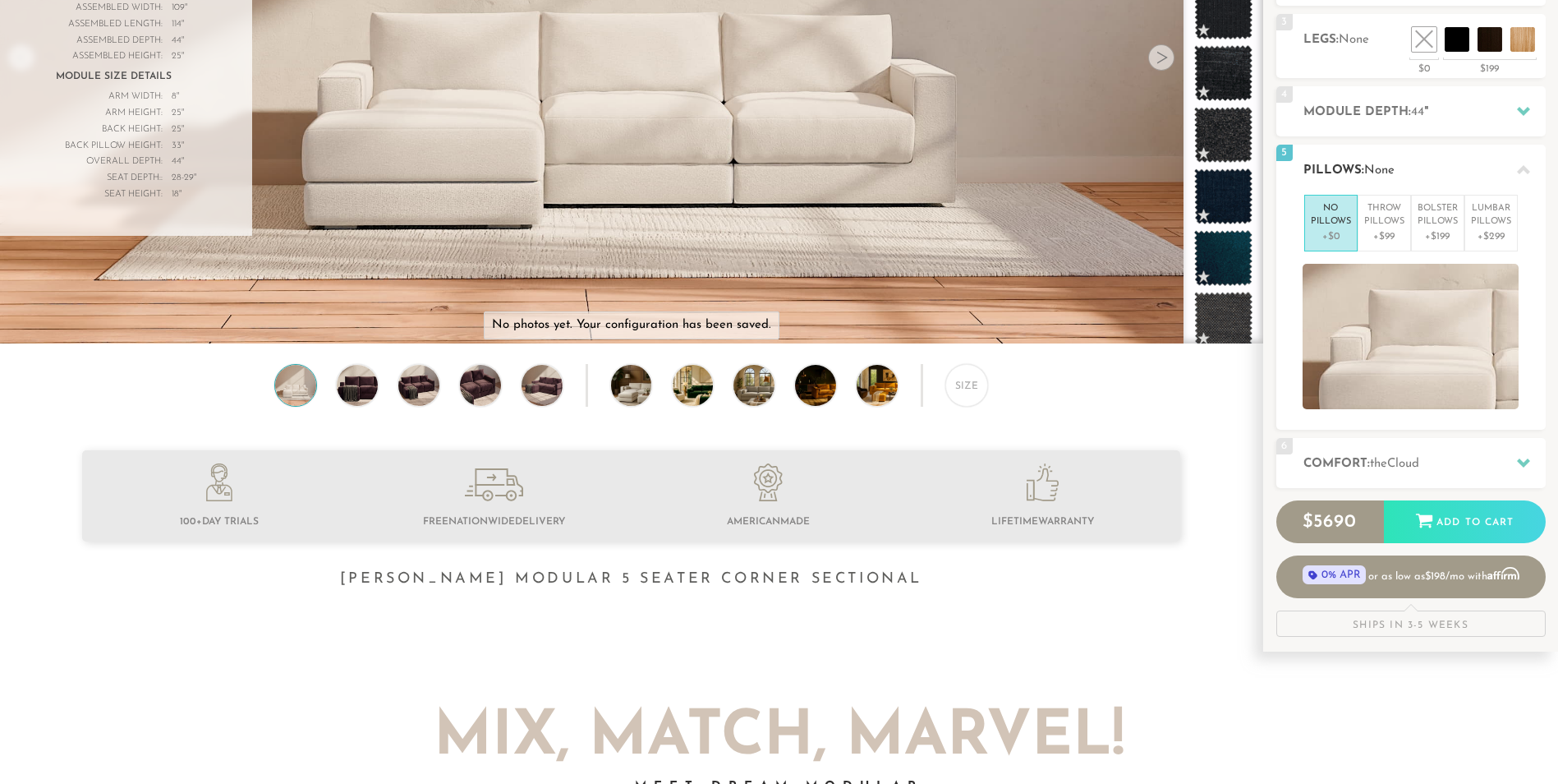
scroll to position [331, 0]
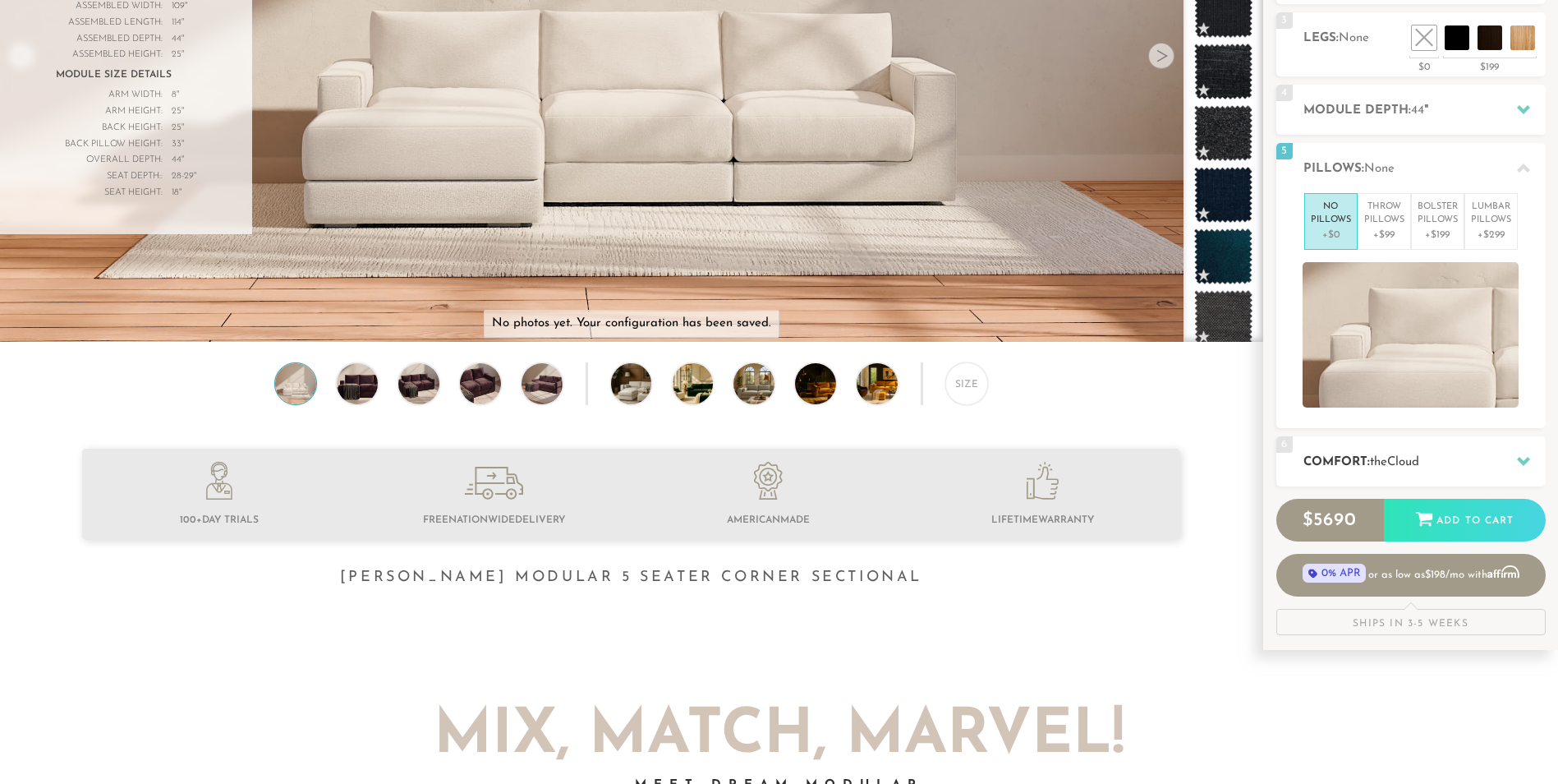
click at [1483, 454] on h2 "Comfort: the Cloud" at bounding box center [1425, 462] width 242 height 19
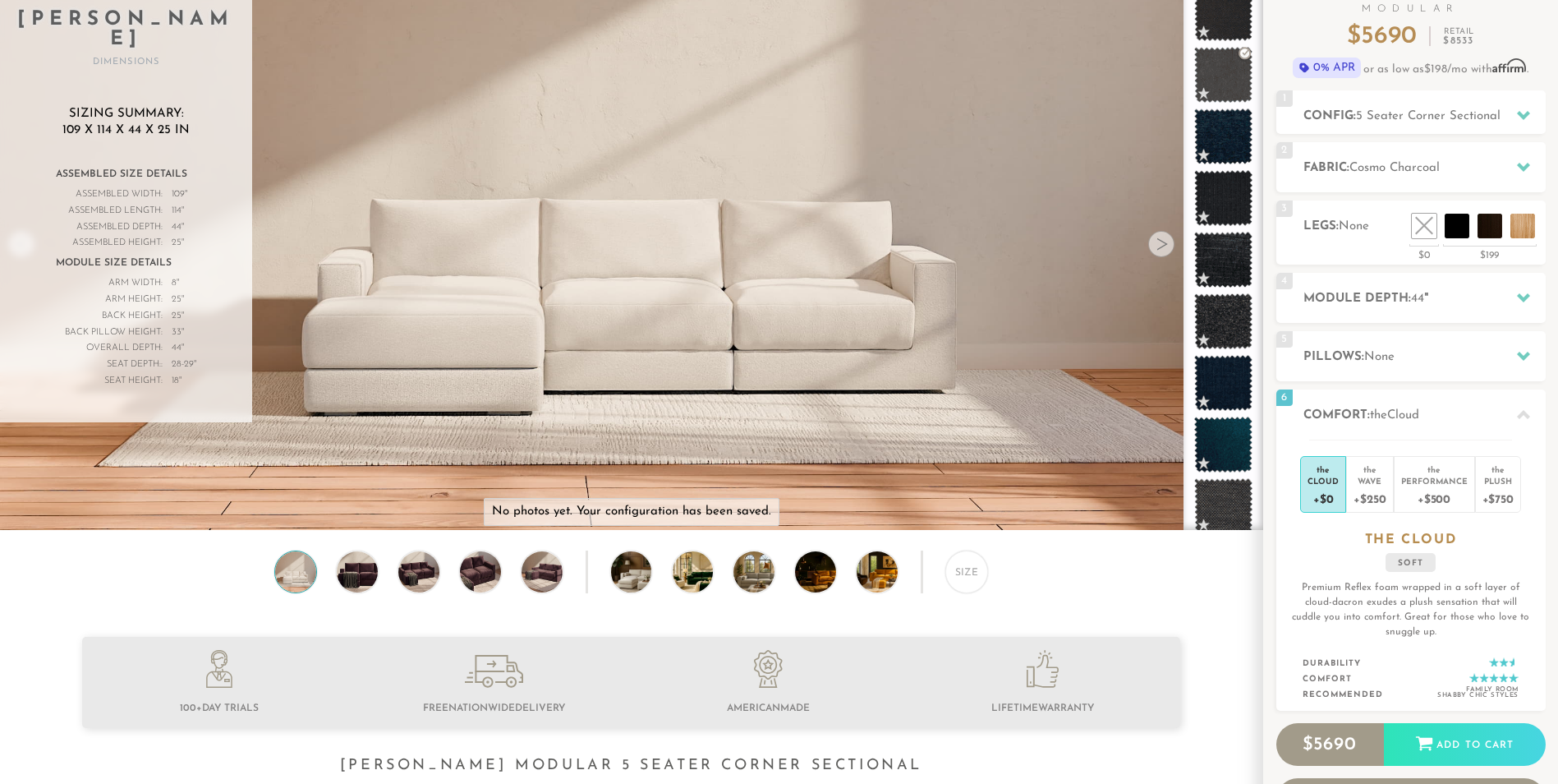
scroll to position [0, 0]
